Goal: Use online tool/utility: Utilize a website feature to perform a specific function

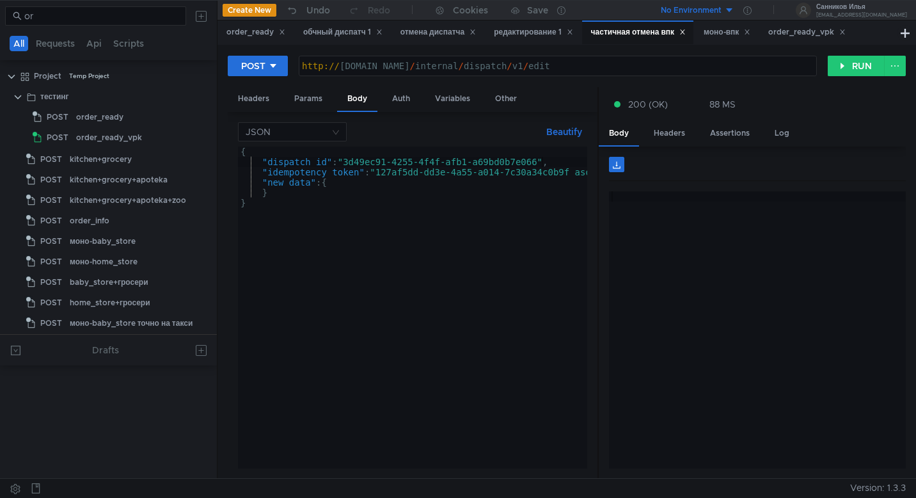
scroll to position [22, 0]
click at [686, 33] on icon at bounding box center [683, 32] width 6 height 6
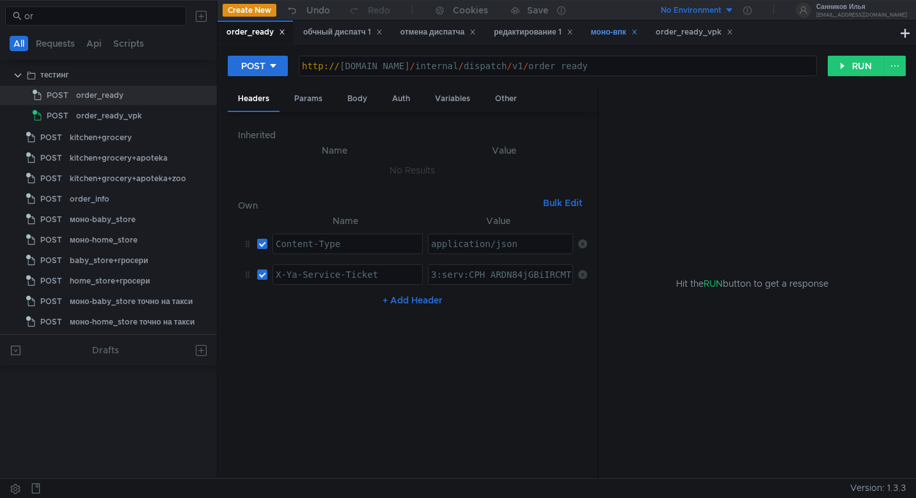
click at [638, 29] on icon at bounding box center [635, 32] width 6 height 6
click at [667, 33] on icon at bounding box center [665, 32] width 4 height 4
click at [535, 36] on div "редактирование 1" at bounding box center [533, 32] width 79 height 13
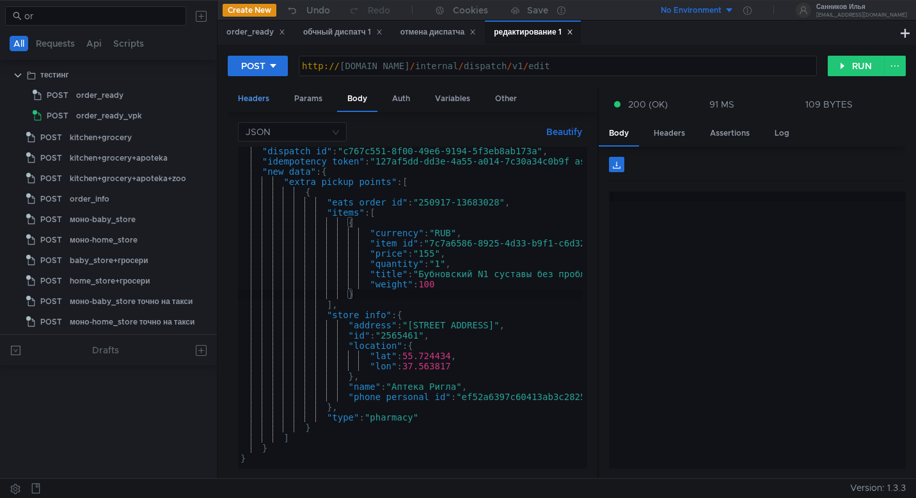
click at [249, 100] on div "Headers" at bounding box center [254, 99] width 52 height 24
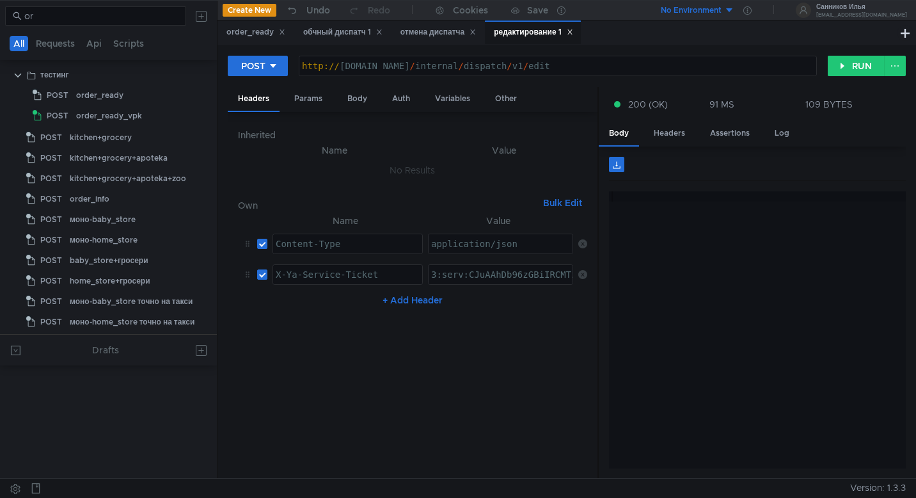
type textarea "3:serv:CJuAAhDb96zGBiIRCMTzehCq33sg7cGxkaXU_gE:Jtrgbg_6uOY5w4xezPIyrzWQqgx9JHtA…"
paste textarea "3:serv:CKeAAhD567bGBiIRCMTzehCq33sg7cGxkaXU_gE:AdEfQYYB5hXsMbQmSbRoshQXVEDYaMec…"
type textarea "3:serv:CKeAAhD567bGBiIRCMTzehCq33sg7cGxkaXU_gE:AdEfQYYB5hXsMbQmSbRoshQXVEDYaMec…"
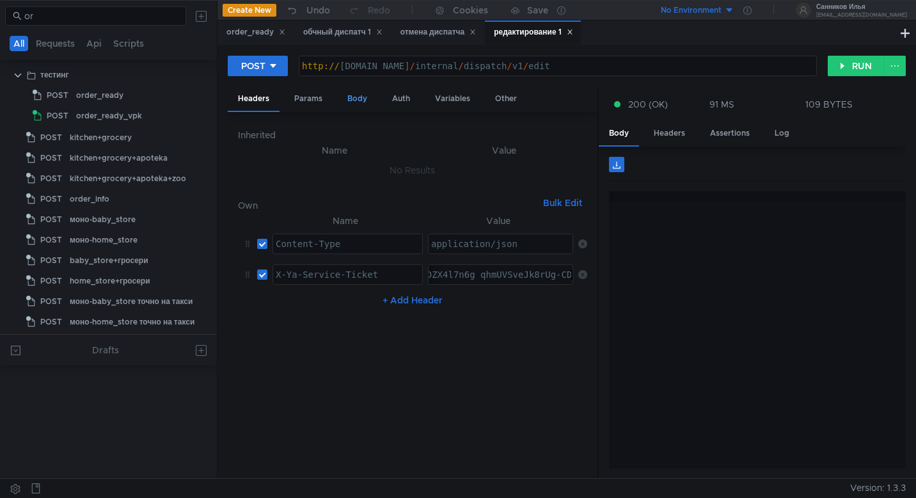
click at [348, 99] on div "Body" at bounding box center [357, 99] width 40 height 24
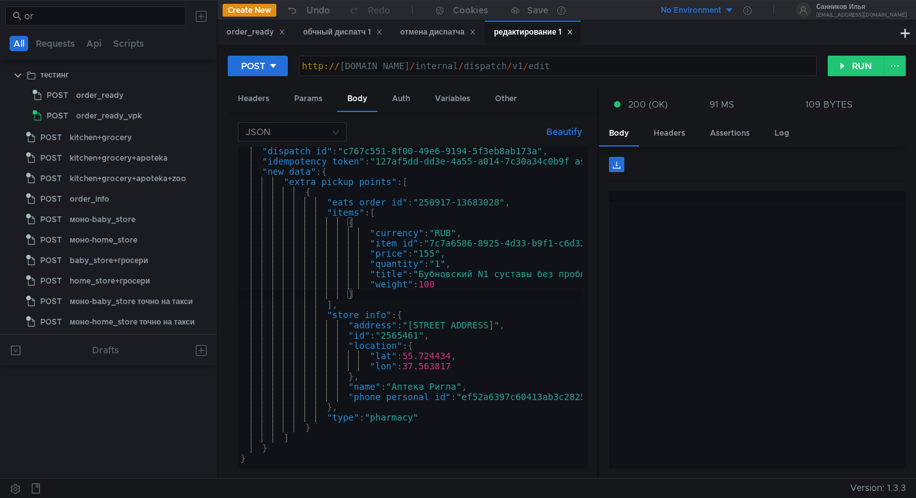
scroll to position [0, 2]
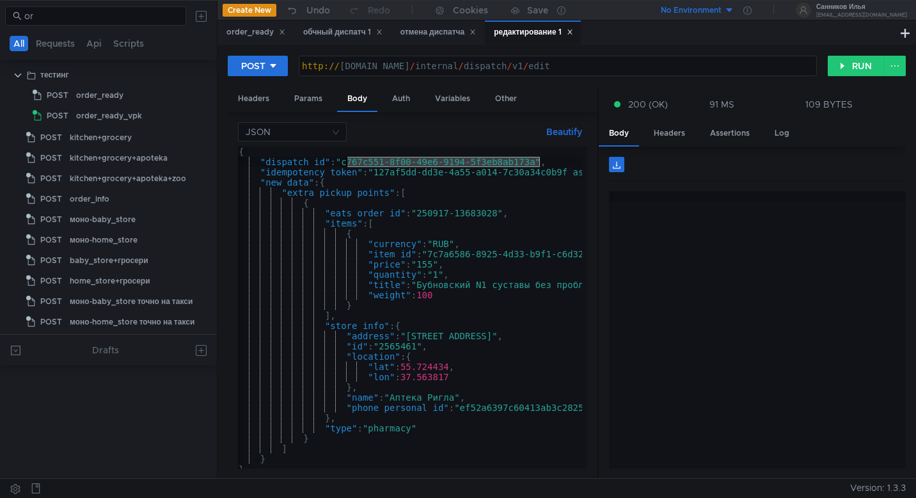
drag, startPoint x: 539, startPoint y: 163, endPoint x: 346, endPoint y: 160, distance: 193.3
click at [346, 160] on div "{ "dispatch_id" : "c767c551-8f00-49e6-9194-5f3eb8ab173a" , "idempotency_token" …" at bounding box center [499, 315] width 527 height 337
paste textarea "7a9eba1a-669e-46f4-8adb-fff02fa99d38"
drag, startPoint x: 502, startPoint y: 213, endPoint x: 422, endPoint y: 214, distance: 80.0
click at [422, 214] on div "{ "dispatch_id" : "7a9eba1a-669e-46f4-8adb-fff02fa99d38" , "idempotency_token" …" at bounding box center [499, 315] width 527 height 337
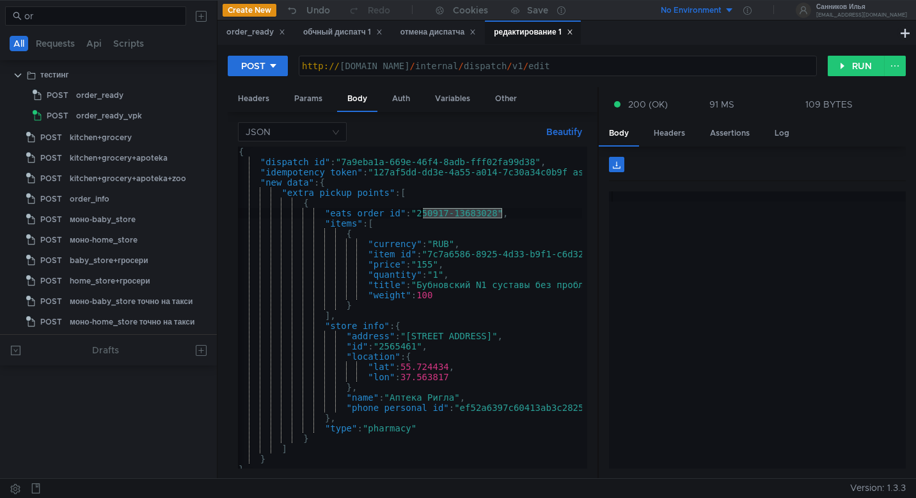
paste textarea "9-21555385"
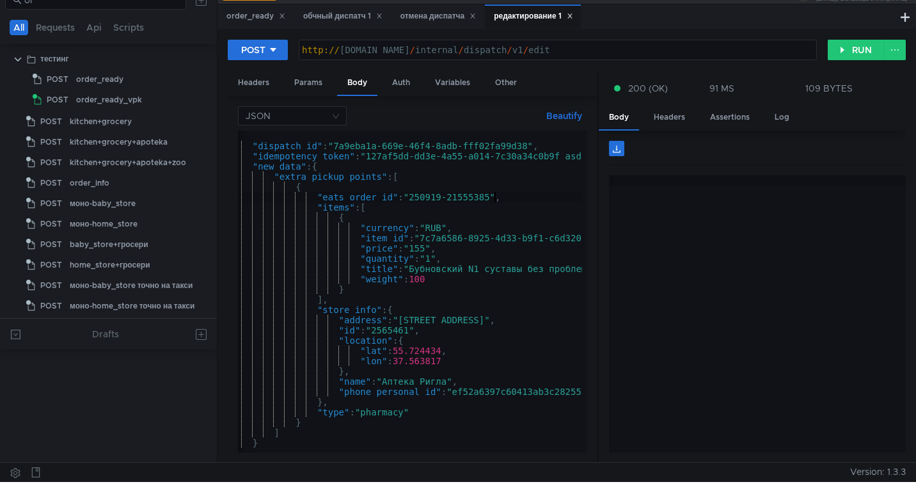
scroll to position [0, 0]
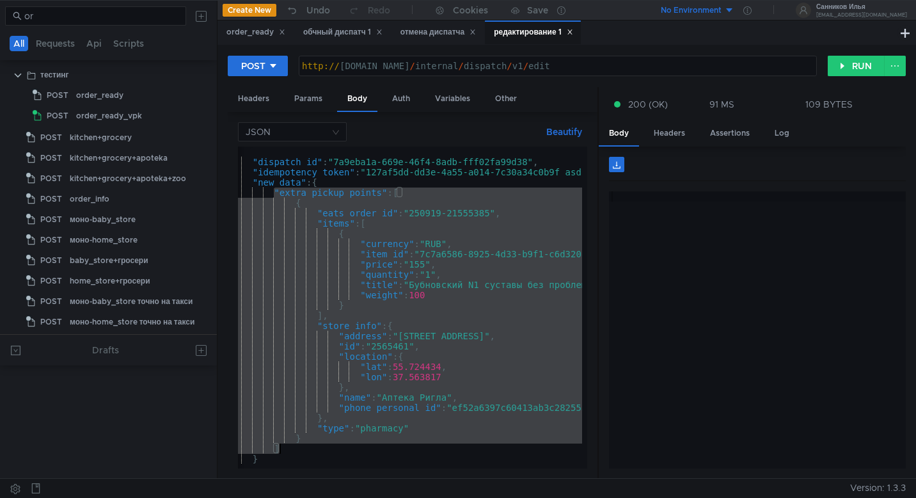
drag, startPoint x: 275, startPoint y: 195, endPoint x: 301, endPoint y: 447, distance: 252.9
click at [301, 447] on div "{ "dispatch_id" : "7a9eba1a-669e-46f4-8adb-fff02fa99d38" , "idempotency_token" …" at bounding box center [491, 315] width 527 height 337
type textarea "} ]"
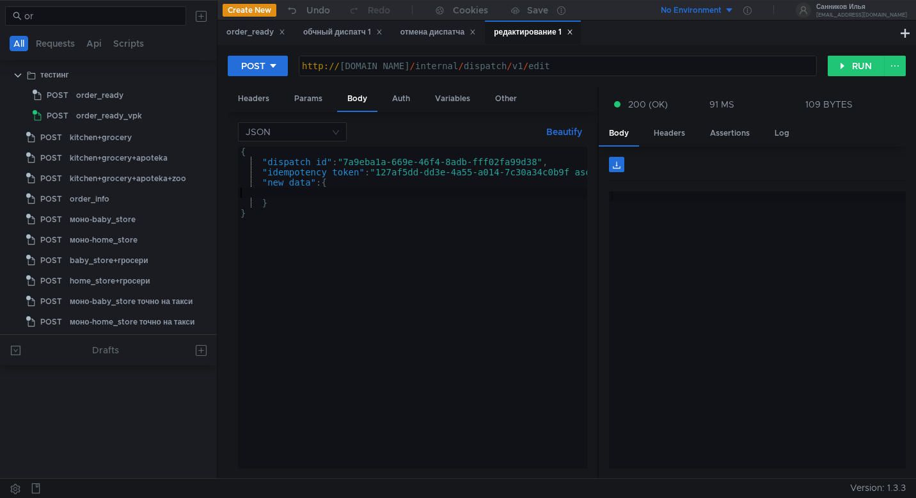
type textarea ""new_data": {"
click at [349, 28] on div "обчный диспатч 1" at bounding box center [342, 32] width 79 height 13
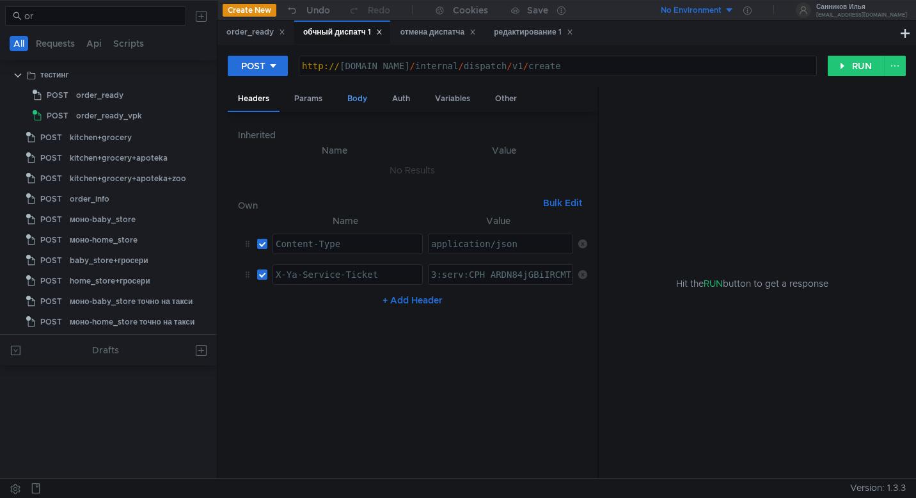
click at [344, 96] on div "Body" at bounding box center [357, 99] width 40 height 24
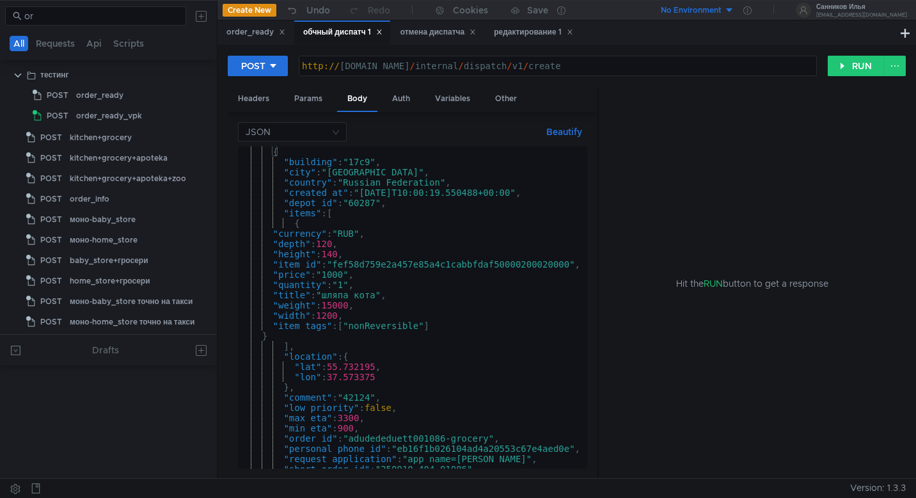
scroll to position [1, 0]
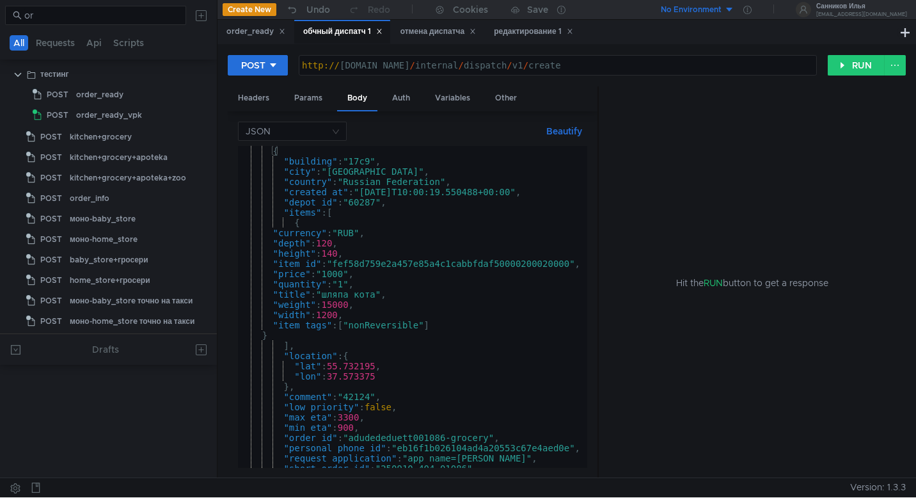
click at [324, 271] on div "{ "building" : "17c9" , "city" : "Moscow" , "country" : "Russian Federation" , …" at bounding box center [412, 317] width 349 height 342
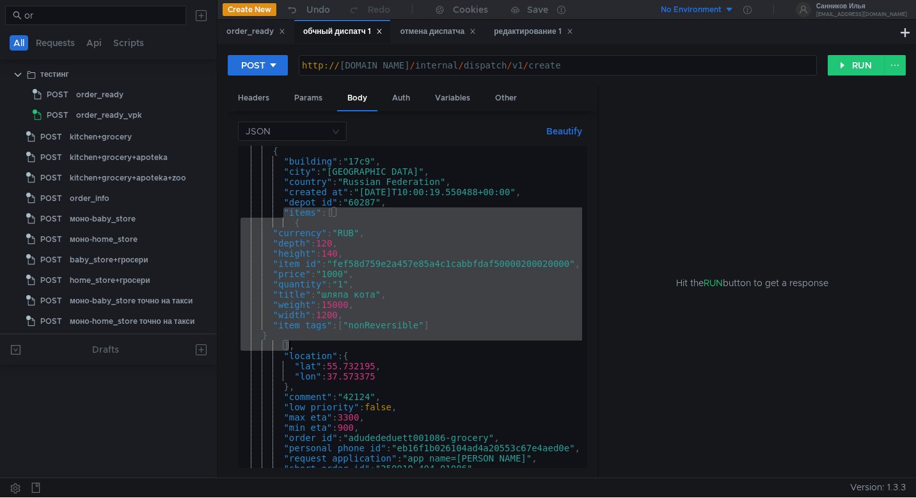
drag, startPoint x: 286, startPoint y: 212, endPoint x: 289, endPoint y: 344, distance: 131.2
click at [289, 344] on div "{ "building" : "17c9" , "city" : "Moscow" , "country" : "Russian Federation" , …" at bounding box center [412, 317] width 349 height 342
type textarea "} ],"
click at [530, 34] on div "редактирование 1" at bounding box center [533, 31] width 79 height 13
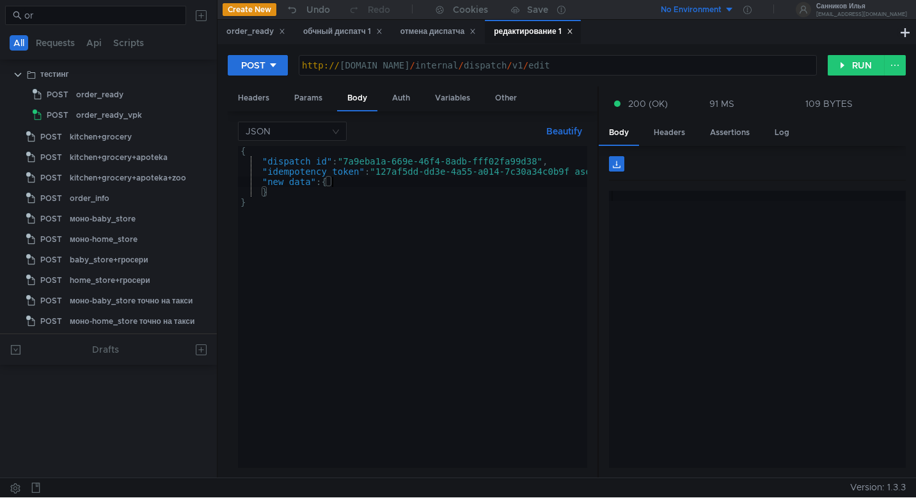
click at [346, 184] on div "{ "dispatch_id" : "7a9eba1a-669e-46f4-8adb-fff02fa99d38" , "idempotency_token" …" at bounding box center [439, 314] width 403 height 337
paste textarea "]"
type textarea "}"
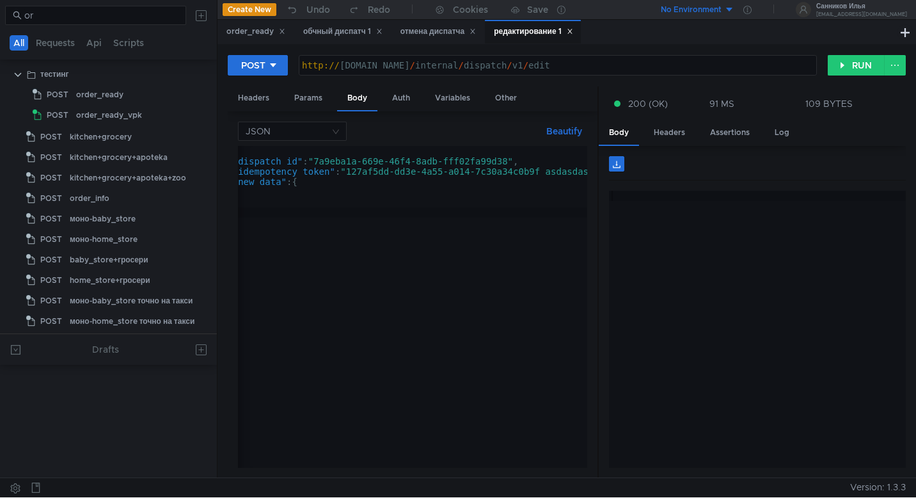
click at [271, 195] on div "{ "dispatch_id" : "7a9eba1a-669e-46f4-8adb-fff02fa99d38" , "idempotency_token" …" at bounding box center [410, 314] width 403 height 337
click at [281, 194] on div "{ "dispatch_id" : "7a9eba1a-669e-46f4-8adb-fff02fa99d38" , "idempotency_token" …" at bounding box center [439, 314] width 403 height 337
paste textarea "]"
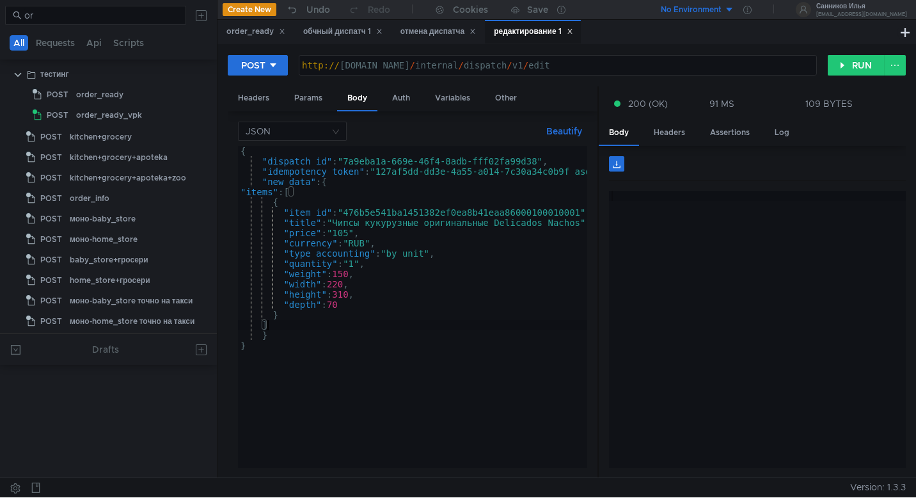
click at [346, 198] on div "{ "dispatch_id" : "7a9eba1a-669e-46f4-8adb-fff02fa99d38" , "idempotency_token" …" at bounding box center [439, 314] width 403 height 337
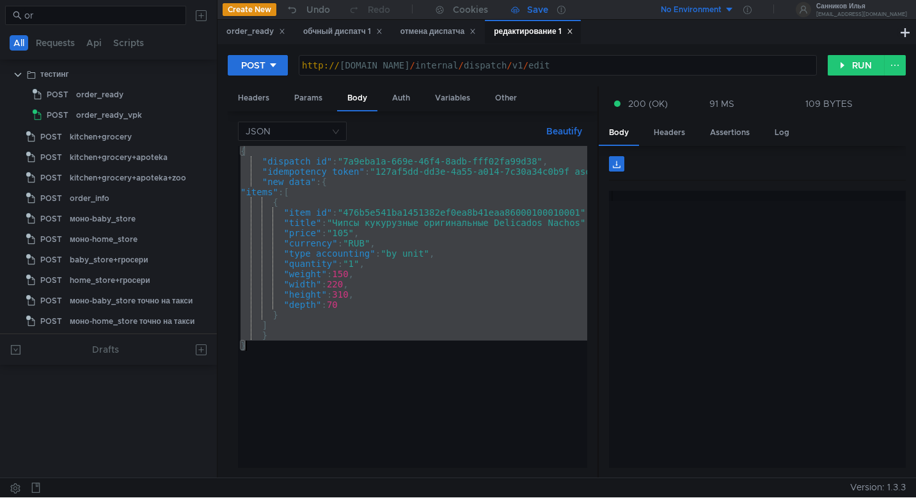
paste textarea
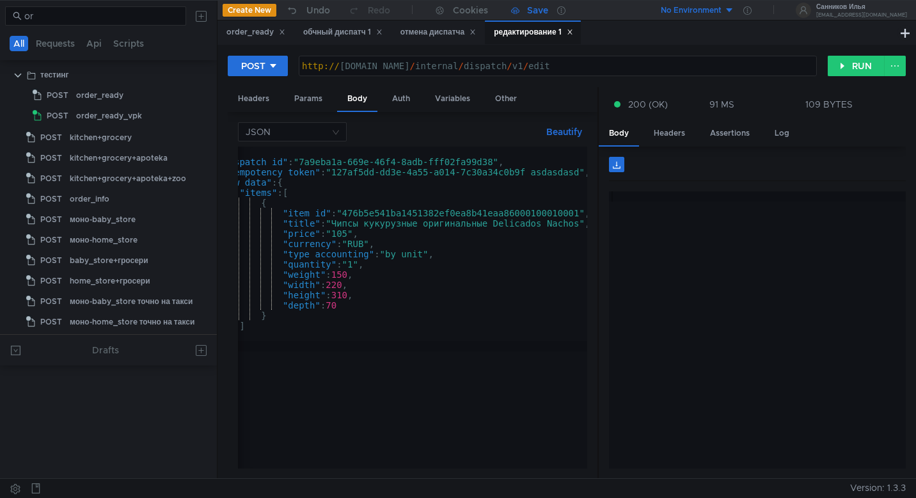
scroll to position [0, 54]
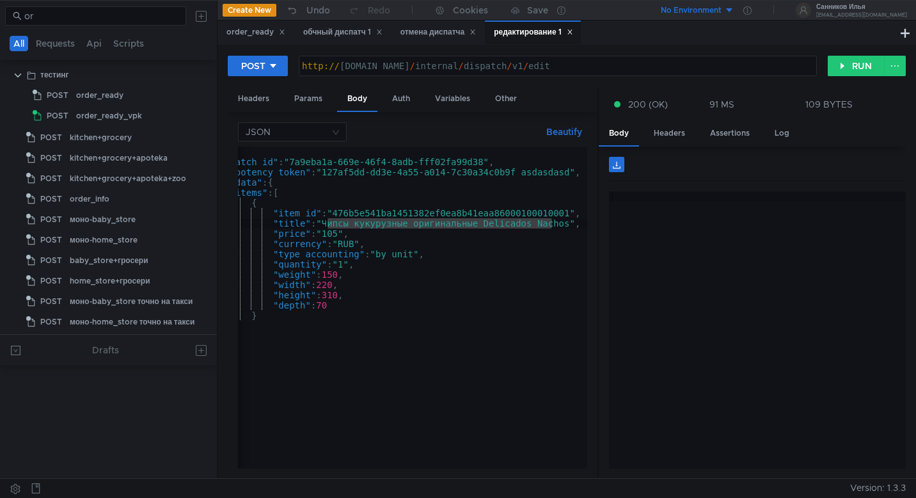
drag, startPoint x: 553, startPoint y: 224, endPoint x: 327, endPoint y: 223, distance: 225.9
click at [327, 223] on div "{ "dispatch_id" : "7a9eba1a-669e-46f4-8adb-fff02fa99d38" , "idempotency_token" …" at bounding box center [385, 315] width 403 height 337
paste textarea "акароны Barilla Bucatini №9"
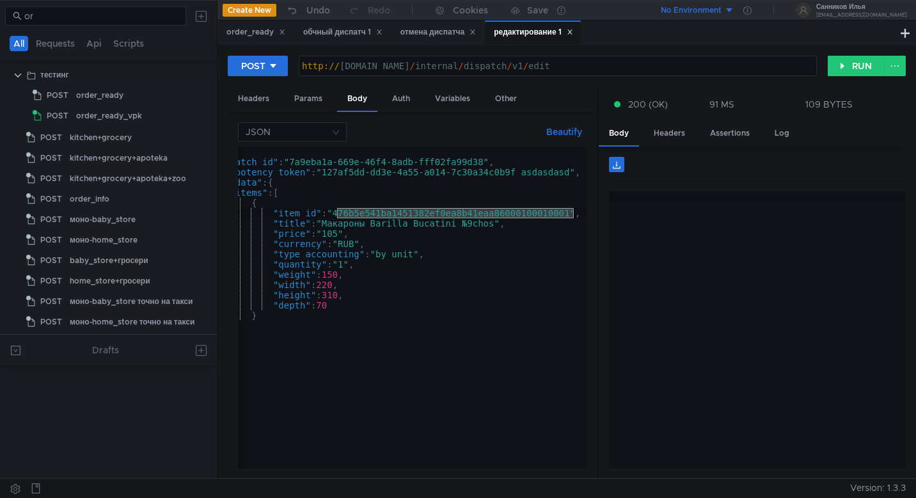
drag, startPoint x: 337, startPoint y: 212, endPoint x: 575, endPoint y: 214, distance: 238.1
click at [575, 214] on div "{ "dispatch_id" : "7a9eba1a-669e-46f4-8adb-fff02fa99d38" , "idempotency_token" …" at bounding box center [385, 315] width 403 height 337
paste textarea "3394bded5caf453289253cc5e7e5f88b000200010000"
type textarea ""item_id": "3394bded5caf453289253cc5e7e5f88b000200010000","
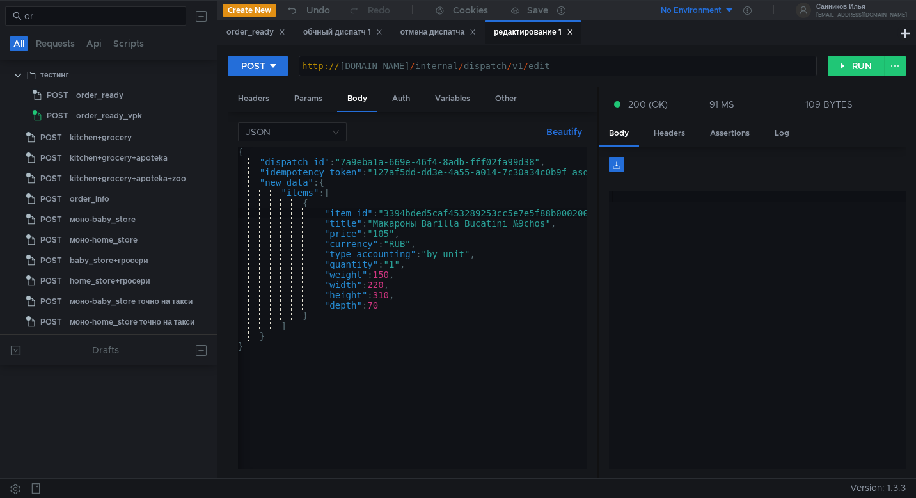
scroll to position [0, 0]
click at [847, 67] on button "RUN" at bounding box center [856, 66] width 57 height 20
click at [678, 131] on div "Headers" at bounding box center [670, 134] width 52 height 24
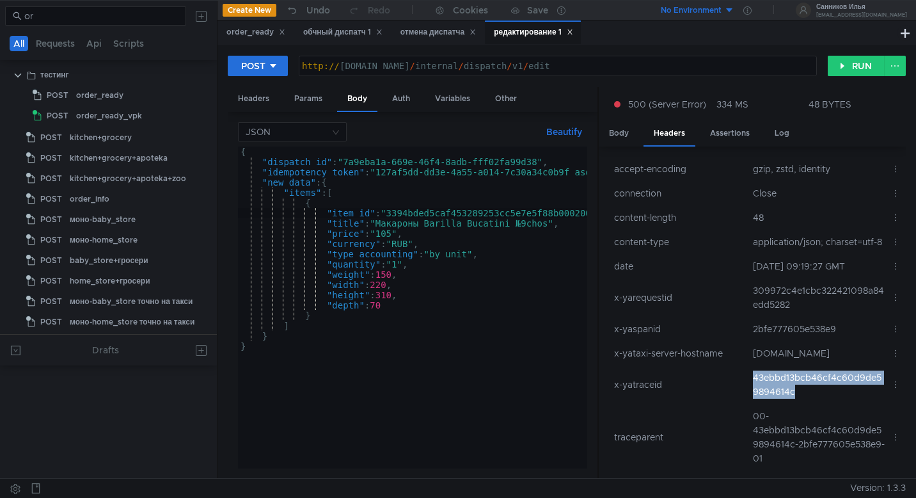
drag, startPoint x: 793, startPoint y: 404, endPoint x: 746, endPoint y: 395, distance: 47.7
click at [748, 395] on td "43ebbd13bcb46cf4c60d9de59894614c" at bounding box center [817, 384] width 138 height 38
copy td "43ebbd13bcb46cf4c60d9de59894614c"
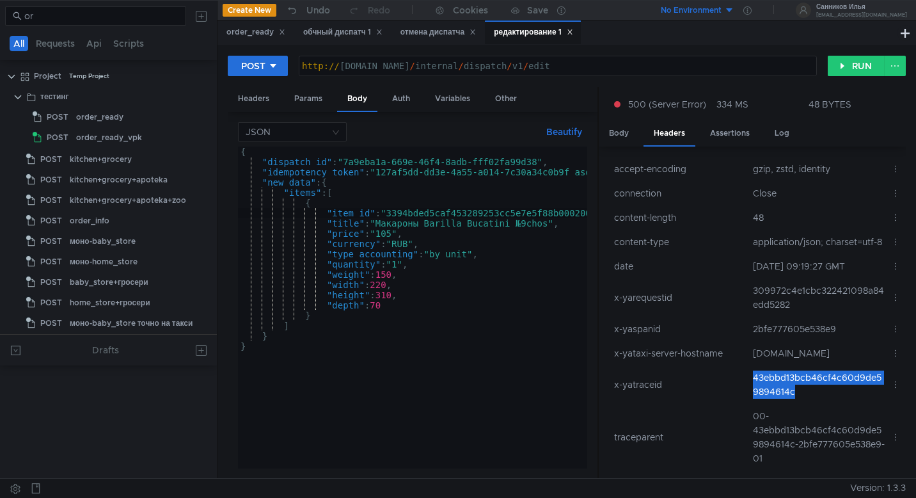
scroll to position [22, 0]
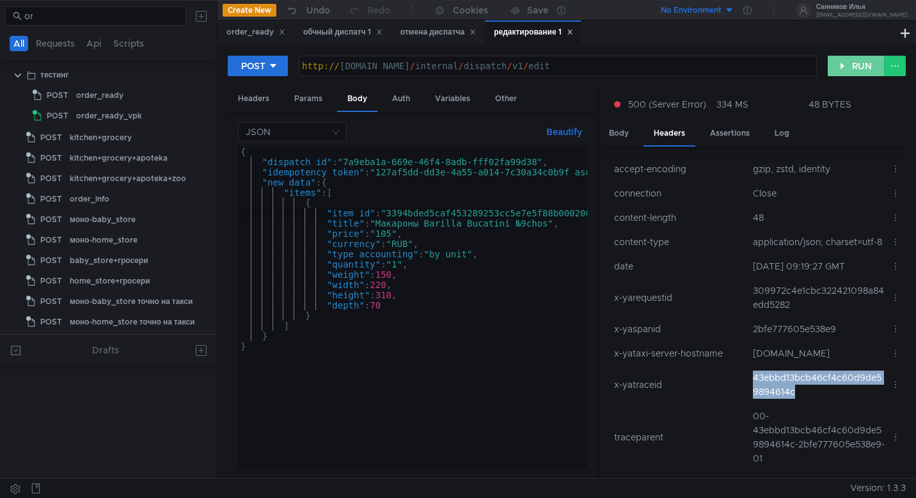
click at [847, 68] on button "RUN" at bounding box center [856, 66] width 57 height 20
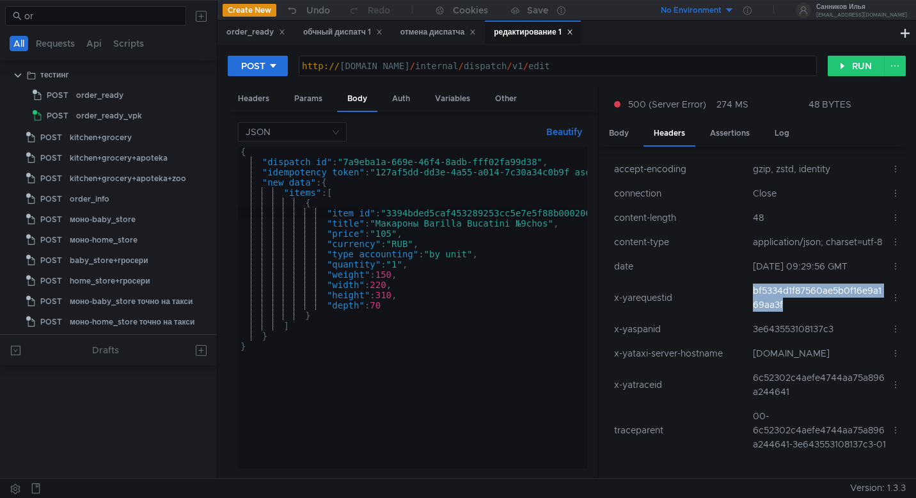
drag, startPoint x: 786, startPoint y: 320, endPoint x: 740, endPoint y: 305, distance: 48.6
click at [740, 305] on tr "x-yarequestid bf5334d1f87560ae5b0f16e9a169aa3f" at bounding box center [757, 297] width 297 height 38
copy tr "bf5334d1f87560ae5b0f16e9a169aa3f"
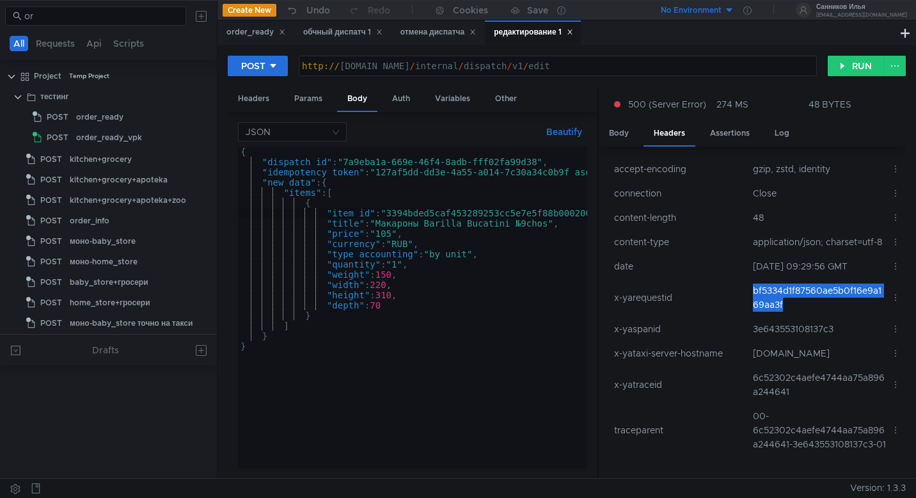
scroll to position [22, 0]
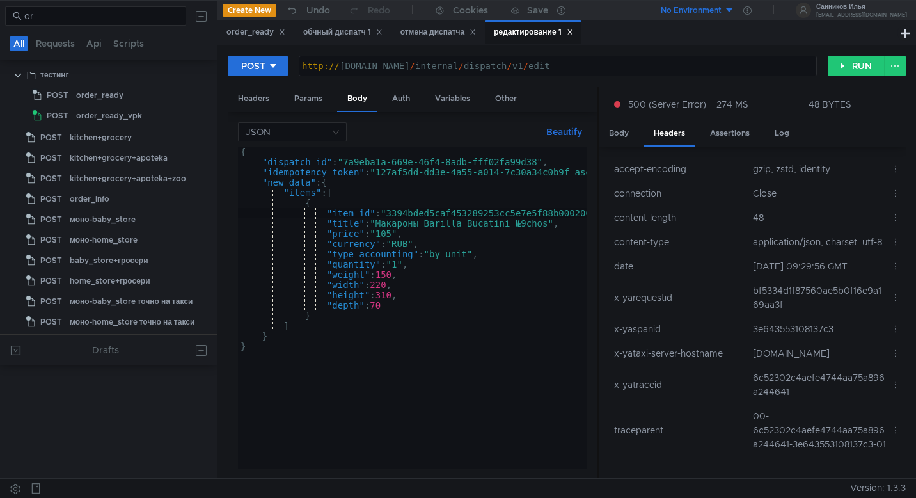
click at [399, 269] on div "{ "dispatch_id" : "7a9eba1a-669e-46f4-8adb-fff02fa99d38" , "idempotency_token" …" at bounding box center [439, 315] width 403 height 337
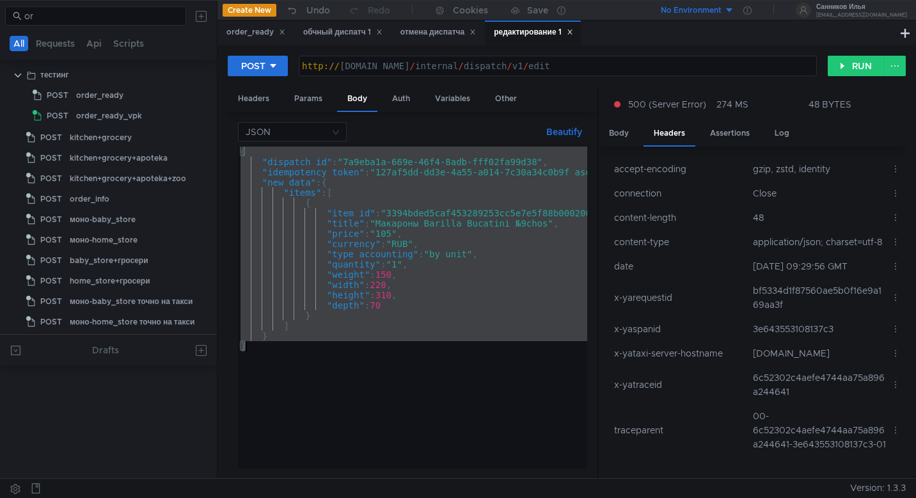
paste textarea
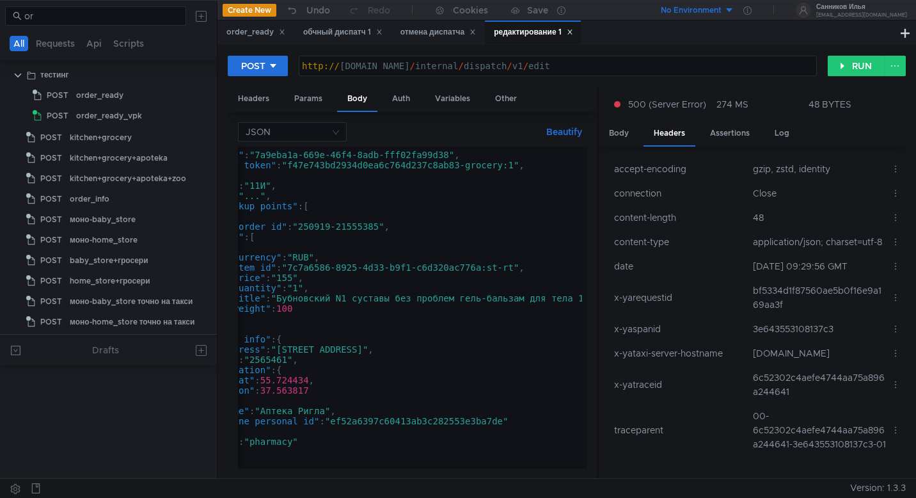
scroll to position [0, 81]
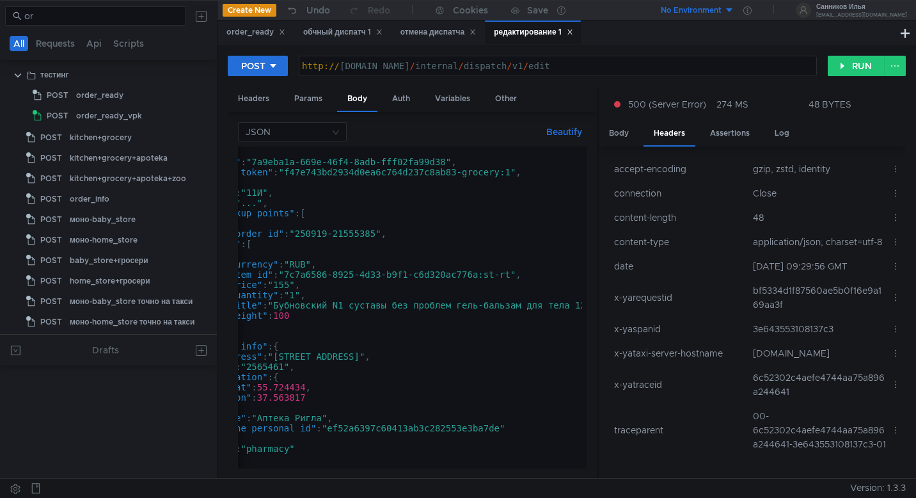
click at [516, 173] on div "{ "dispatch_id" : "7a9eba1a-669e-46f4-8adb-fff02fa99d38" , "idempotency_token" …" at bounding box center [388, 315] width 462 height 337
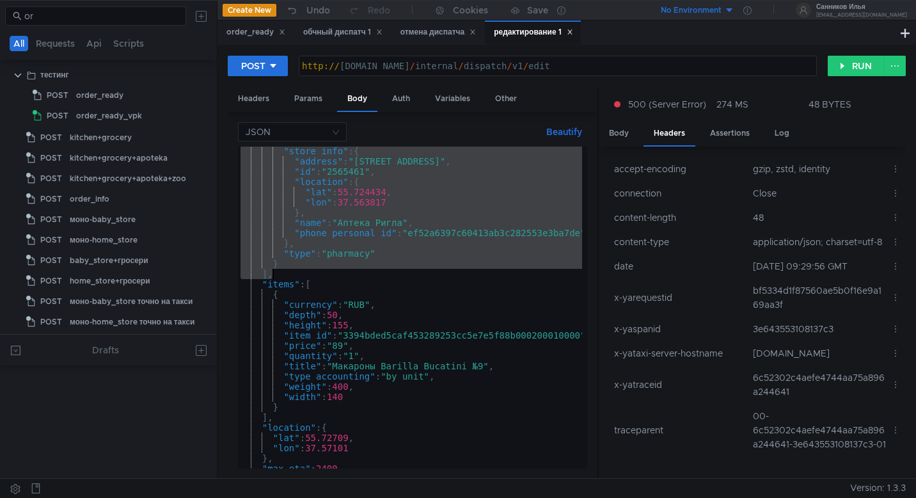
drag, startPoint x: 262, startPoint y: 214, endPoint x: 289, endPoint y: 275, distance: 66.7
click at [289, 275] on div ""store_info" : { "address" : "улица Усачёва, 29к1" , "id" : "2565461" , "locati…" at bounding box center [469, 314] width 462 height 337
type textarea "} ],"
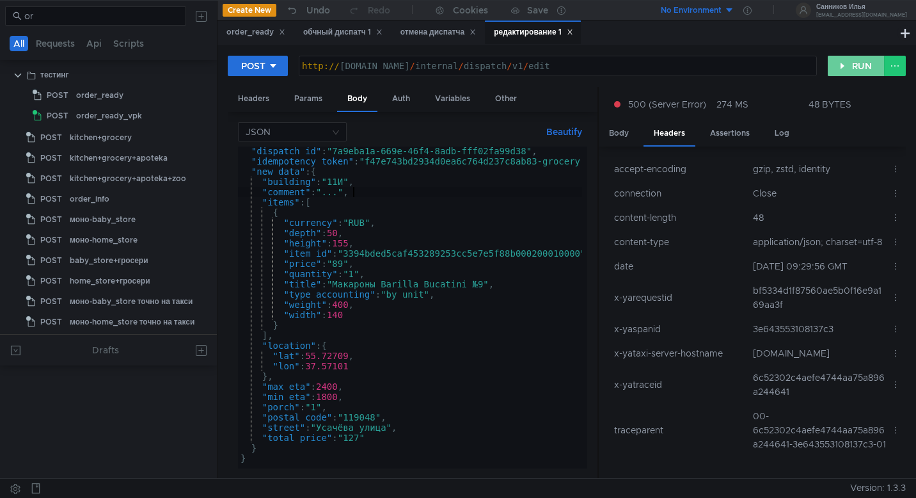
type textarea ""comment": "...","
click at [862, 68] on button "RUN" at bounding box center [856, 66] width 57 height 20
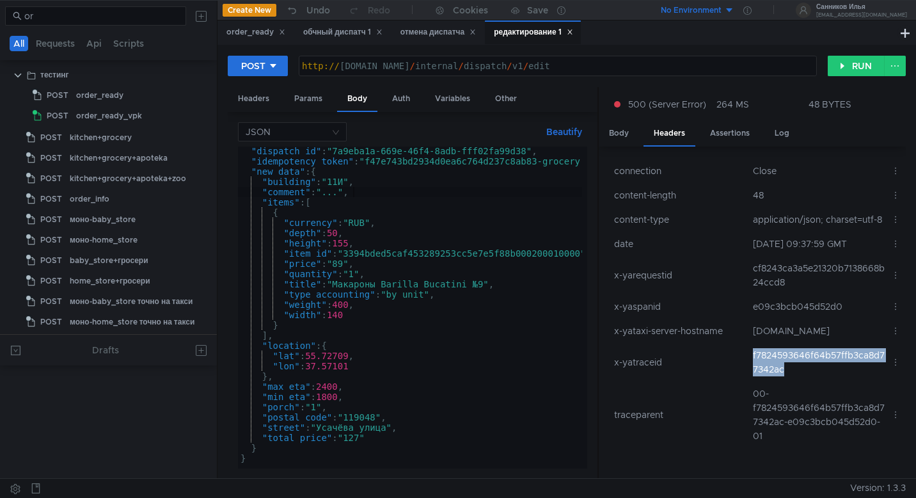
drag, startPoint x: 797, startPoint y: 395, endPoint x: 750, endPoint y: 383, distance: 48.1
click at [750, 381] on td "f7824593646f64b57ffb3ca8d77342ac" at bounding box center [817, 362] width 138 height 38
copy td "f7824593646f64b57ffb3ca8d77342ac"
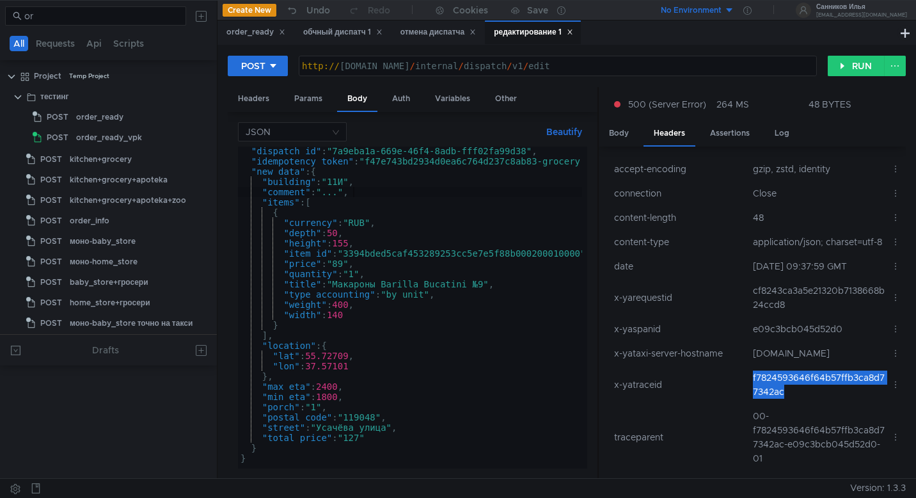
scroll to position [27, 0]
